Goal: Find specific page/section: Find specific page/section

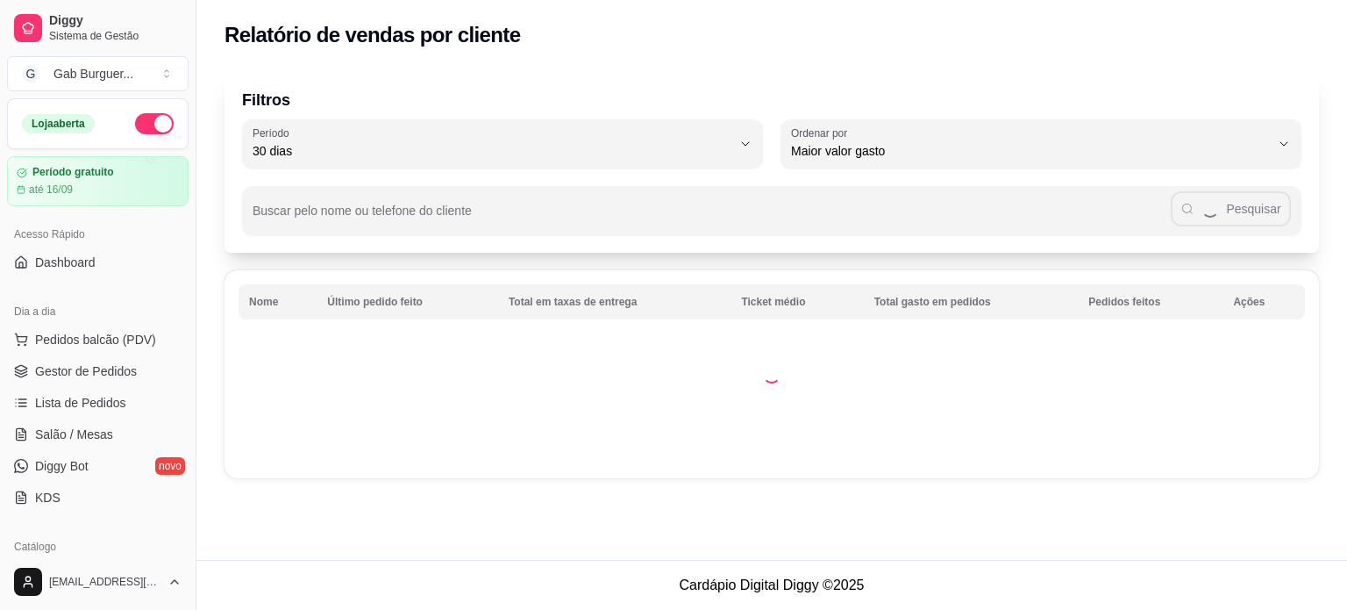
select select "30"
select select "HIGHEST_TOTAL_SPENT_WITH_ORDERS"
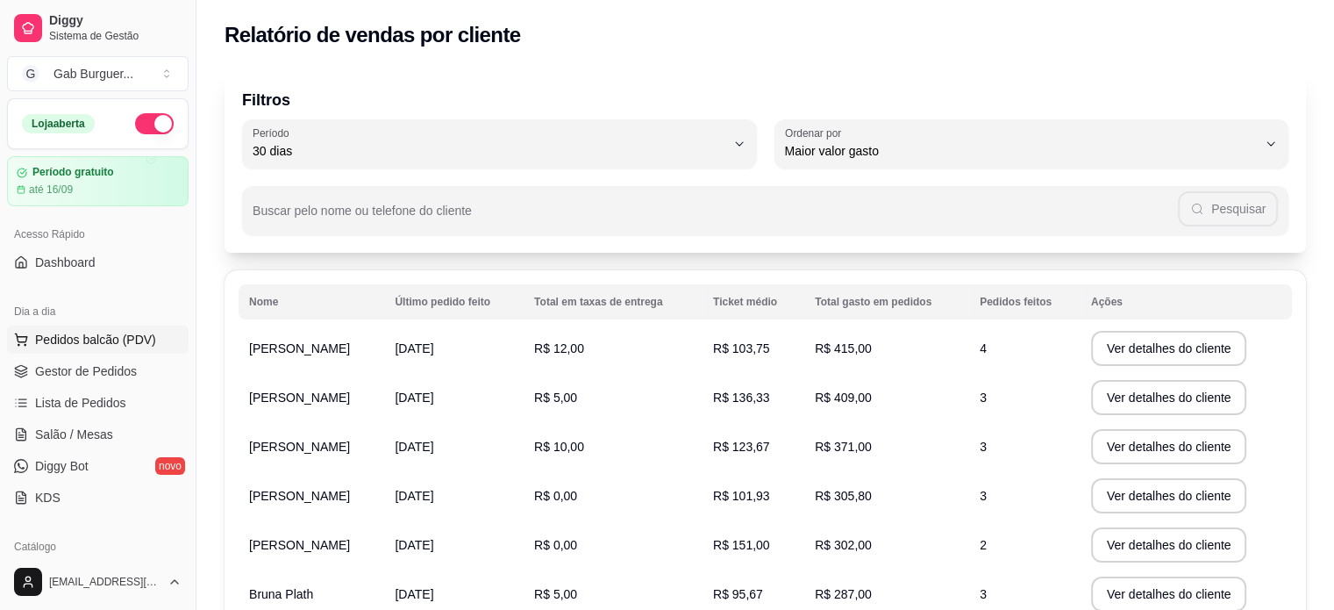
click at [89, 344] on span "Pedidos balcão (PDV)" at bounding box center [95, 340] width 121 height 18
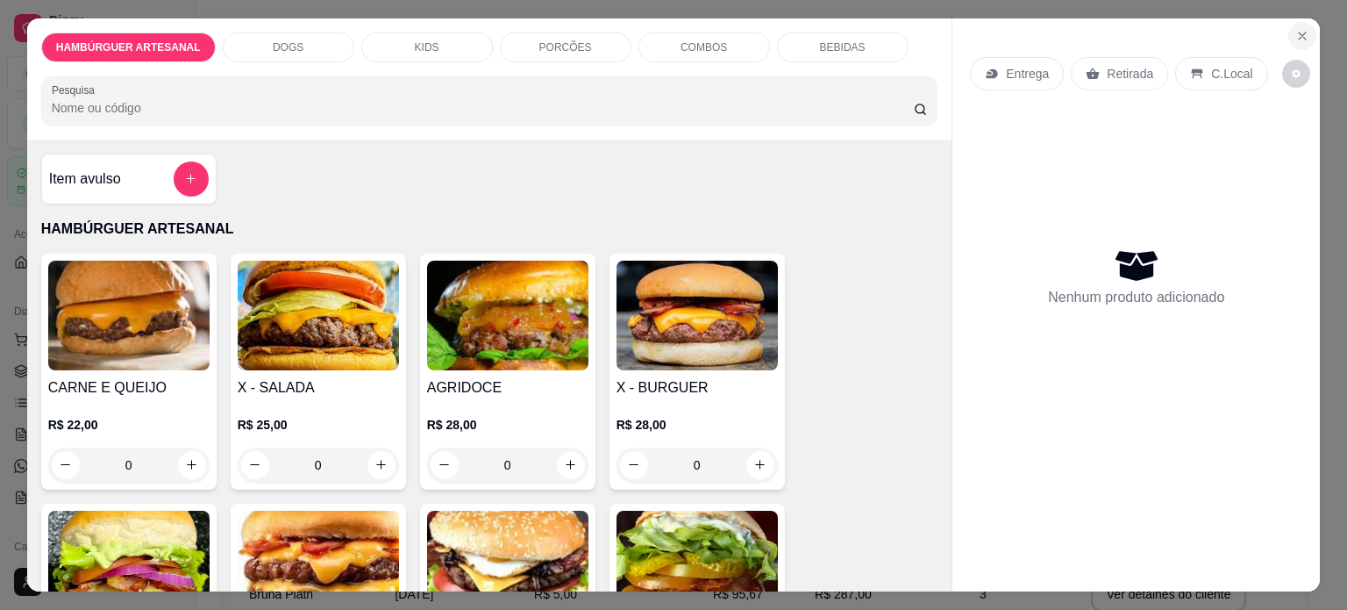
click at [1298, 41] on button "Close" at bounding box center [1303, 36] width 28 height 28
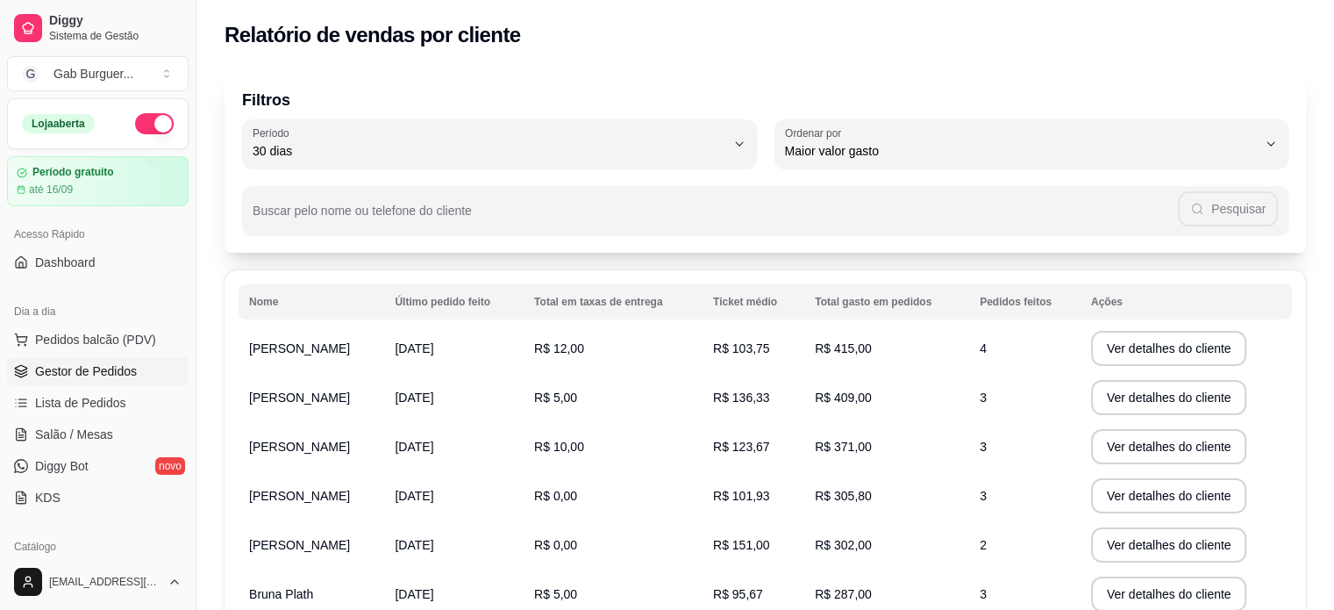
click at [80, 375] on span "Gestor de Pedidos" at bounding box center [86, 371] width 102 height 18
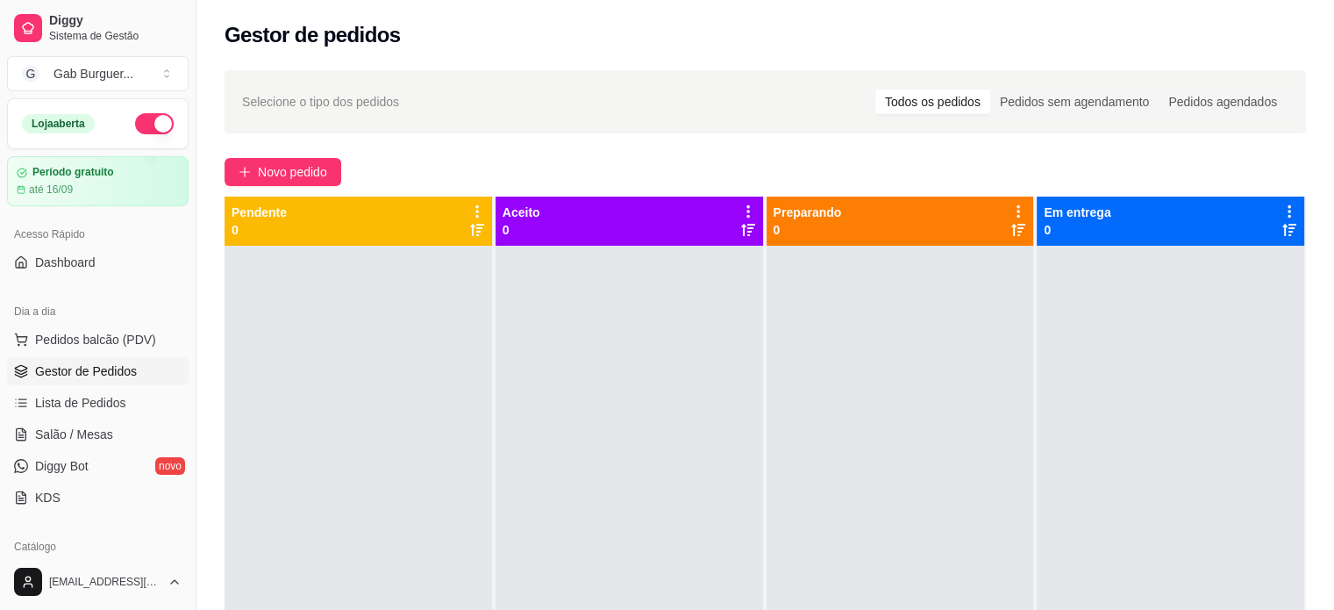
drag, startPoint x: 722, startPoint y: 446, endPoint x: 704, endPoint y: 452, distance: 18.6
click at [722, 446] on div at bounding box center [630, 551] width 268 height 610
click at [336, 307] on div at bounding box center [359, 551] width 268 height 610
